Goal: Information Seeking & Learning: Understand process/instructions

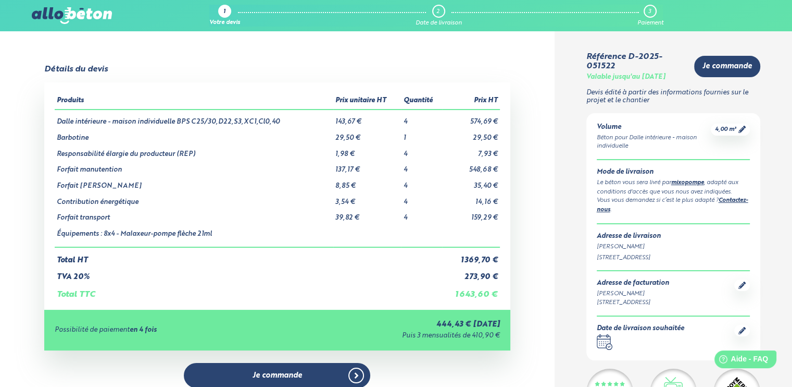
drag, startPoint x: 637, startPoint y: 78, endPoint x: 650, endPoint y: 78, distance: 13.0
click at [650, 78] on div "Valable jusqu'au [DATE]" at bounding box center [626, 77] width 79 height 8
drag, startPoint x: 611, startPoint y: 78, endPoint x: 676, endPoint y: 78, distance: 65.1
click at [666, 78] on div "Valable jusqu'au [DATE]" at bounding box center [626, 77] width 79 height 8
click at [624, 79] on div "Valable jusqu'au [DATE]" at bounding box center [626, 77] width 79 height 8
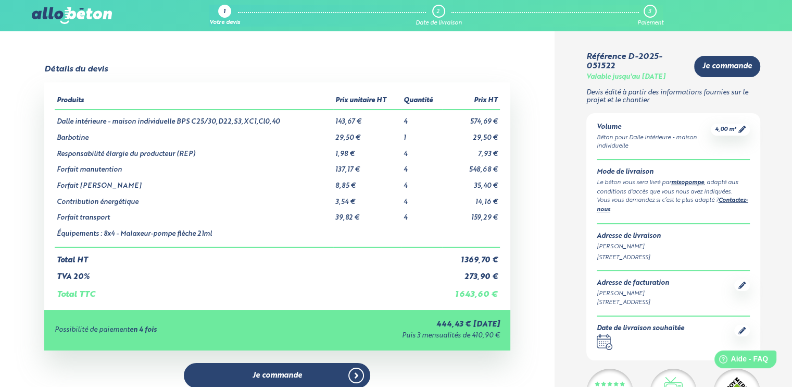
drag, startPoint x: 501, startPoint y: 339, endPoint x: 419, endPoint y: 325, distance: 82.9
click at [417, 325] on div "Possibilité de paiement en 4 fois 444,43 € [DATE] Puis 3 mensualités de 410,90 €" at bounding box center [277, 329] width 466 height 40
click at [420, 325] on div "444,43 € [DATE]" at bounding box center [391, 324] width 218 height 9
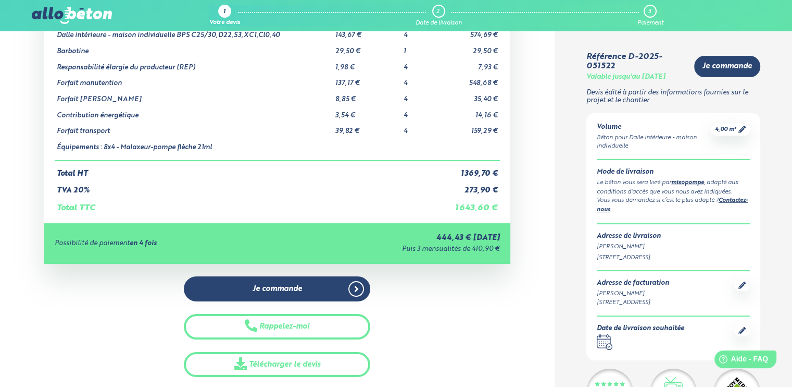
drag, startPoint x: 400, startPoint y: 247, endPoint x: 505, endPoint y: 247, distance: 104.7
click at [505, 247] on div "Possibilité de paiement en 4 fois 444,43 € [DATE] Puis 3 mensualités de 410,90 €" at bounding box center [277, 243] width 466 height 40
click at [527, 230] on div "Détails du devis Produits Prix unitaire HT Quantité Prix HT Dalle intérieure - …" at bounding box center [277, 177] width 555 height 399
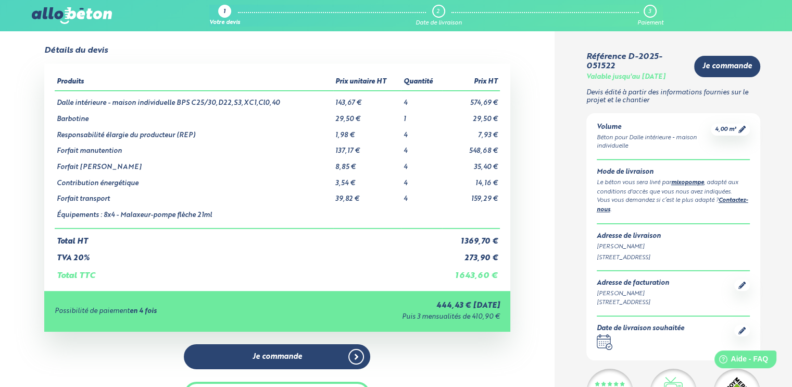
scroll to position [0, 0]
